Goal: Check status: Check status

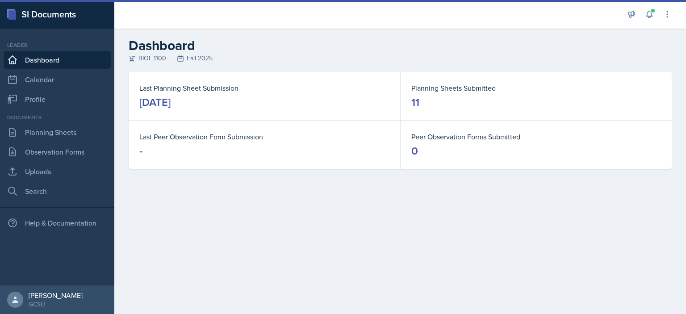
drag, startPoint x: 0, startPoint y: 0, endPoint x: 195, endPoint y: 37, distance: 198.7
click at [195, 37] on header "Dashboard BIOL 1100 Fall 2025" at bounding box center [400, 50] width 572 height 43
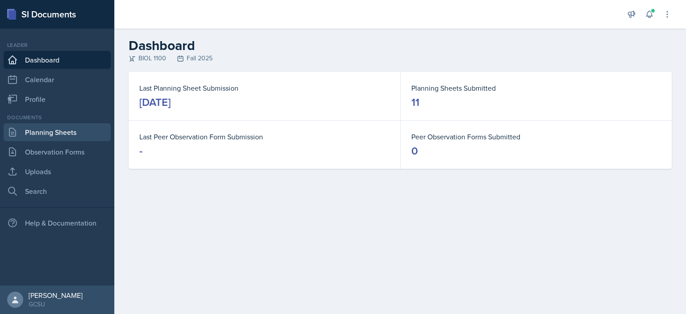
click at [51, 125] on link "Planning Sheets" at bounding box center [57, 132] width 107 height 18
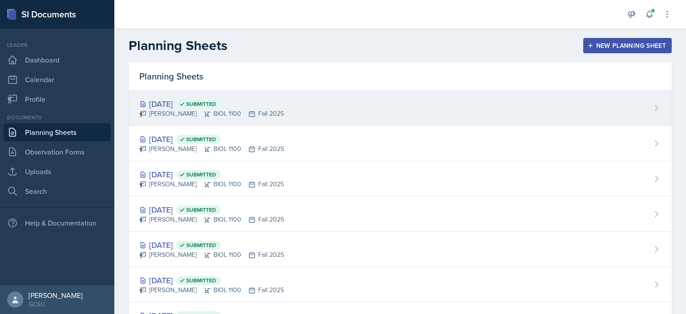
click at [179, 98] on div "[DATE] Submitted" at bounding box center [211, 104] width 145 height 12
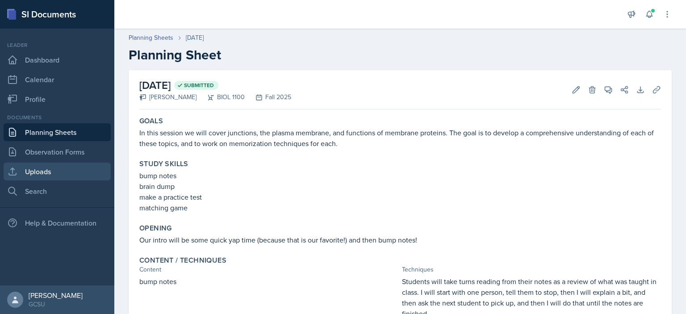
click at [49, 173] on link "Uploads" at bounding box center [57, 172] width 107 height 18
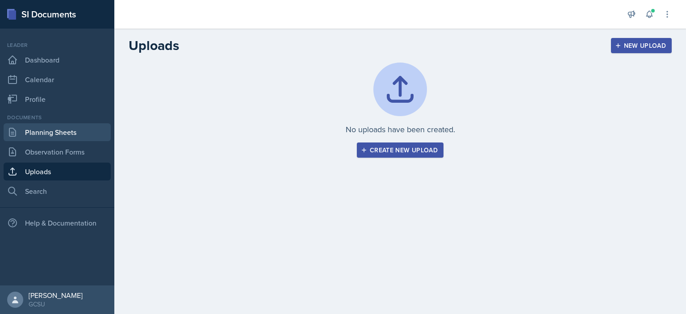
click at [77, 131] on link "Planning Sheets" at bounding box center [57, 132] width 107 height 18
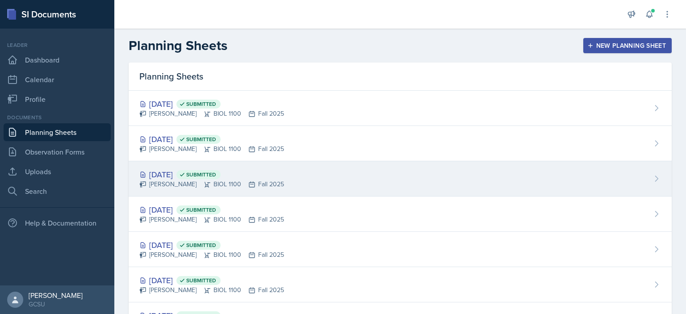
scroll to position [184, 0]
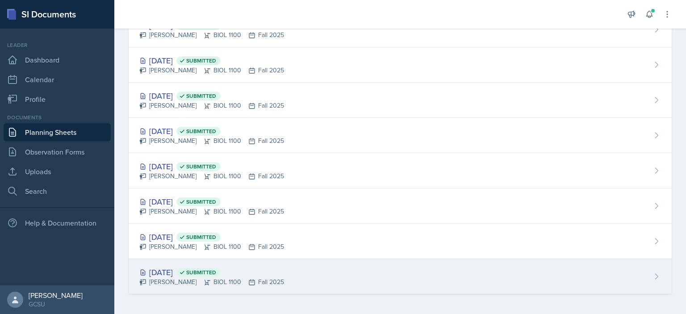
click at [176, 281] on div "[PERSON_NAME] BIOL 1100 Fall 2025" at bounding box center [211, 281] width 145 height 9
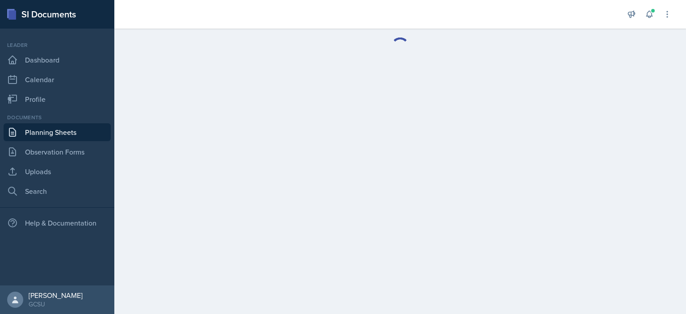
click at [65, 127] on link "Planning Sheets" at bounding box center [57, 132] width 107 height 18
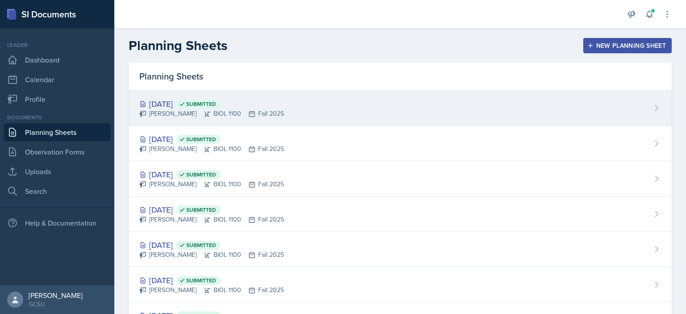
click at [180, 109] on div "[PERSON_NAME] BIOL 1100 Fall 2025" at bounding box center [211, 113] width 145 height 9
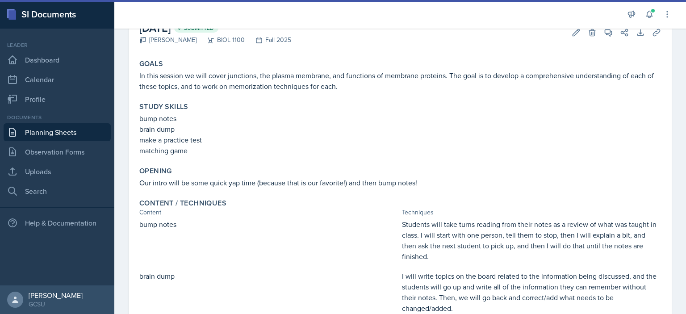
scroll to position [57, 0]
